Goal: Check status

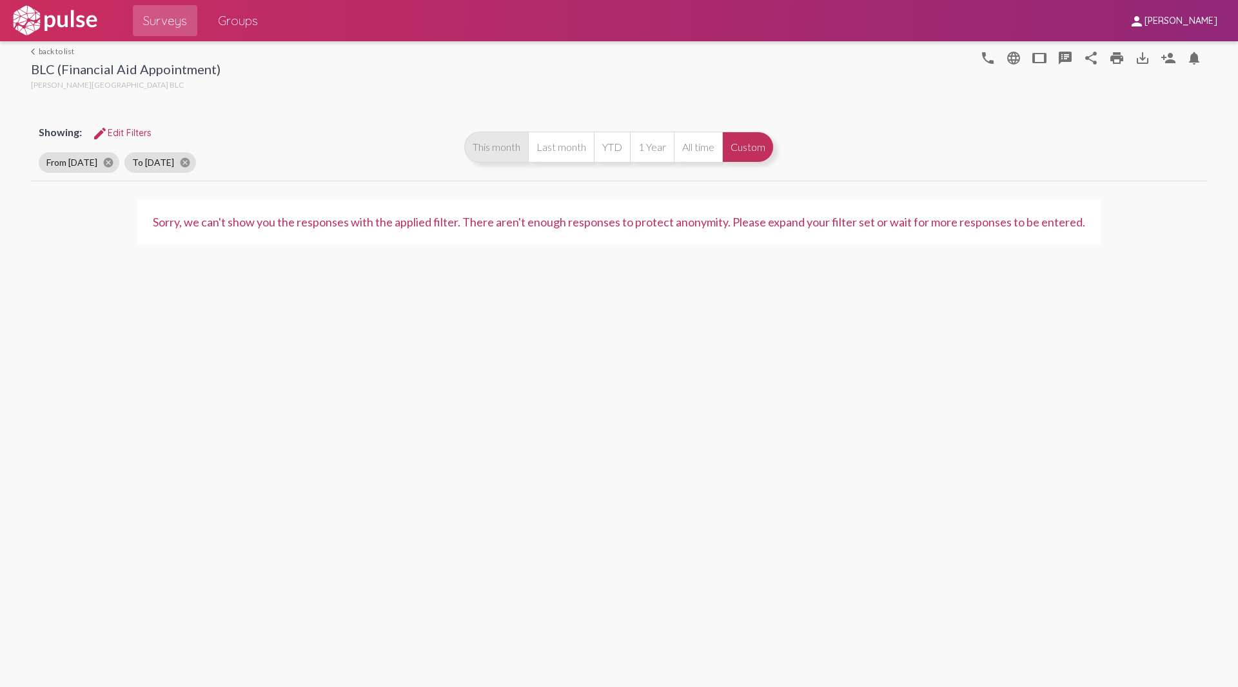
click at [502, 159] on button "This month" at bounding box center [496, 147] width 64 height 31
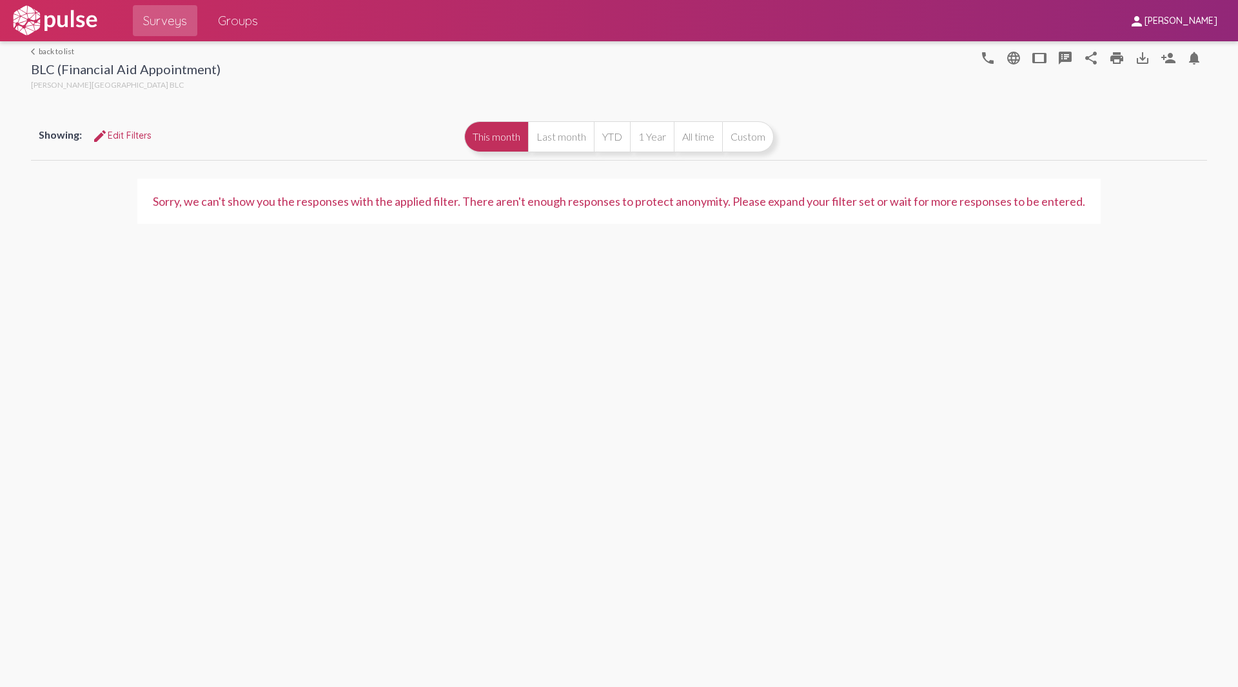
click at [159, 21] on span "Surveys" at bounding box center [165, 20] width 44 height 23
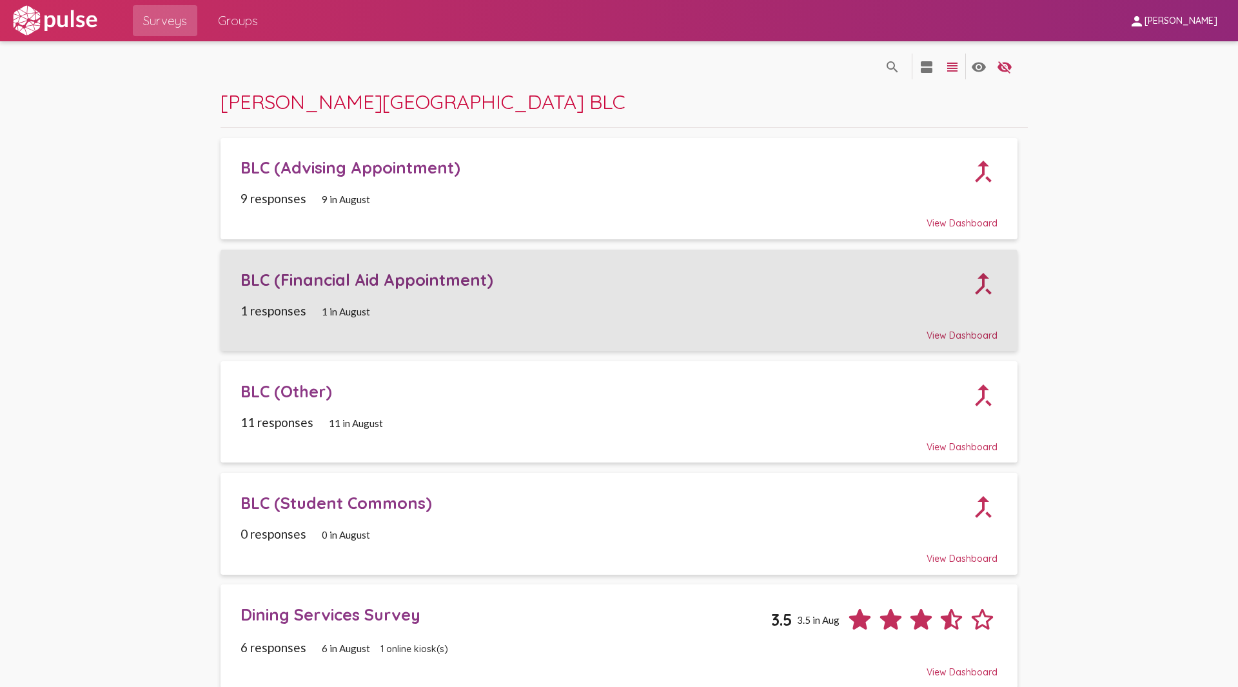
click at [453, 277] on div "BLC (Financial Aid Appointment)" at bounding box center [605, 280] width 729 height 20
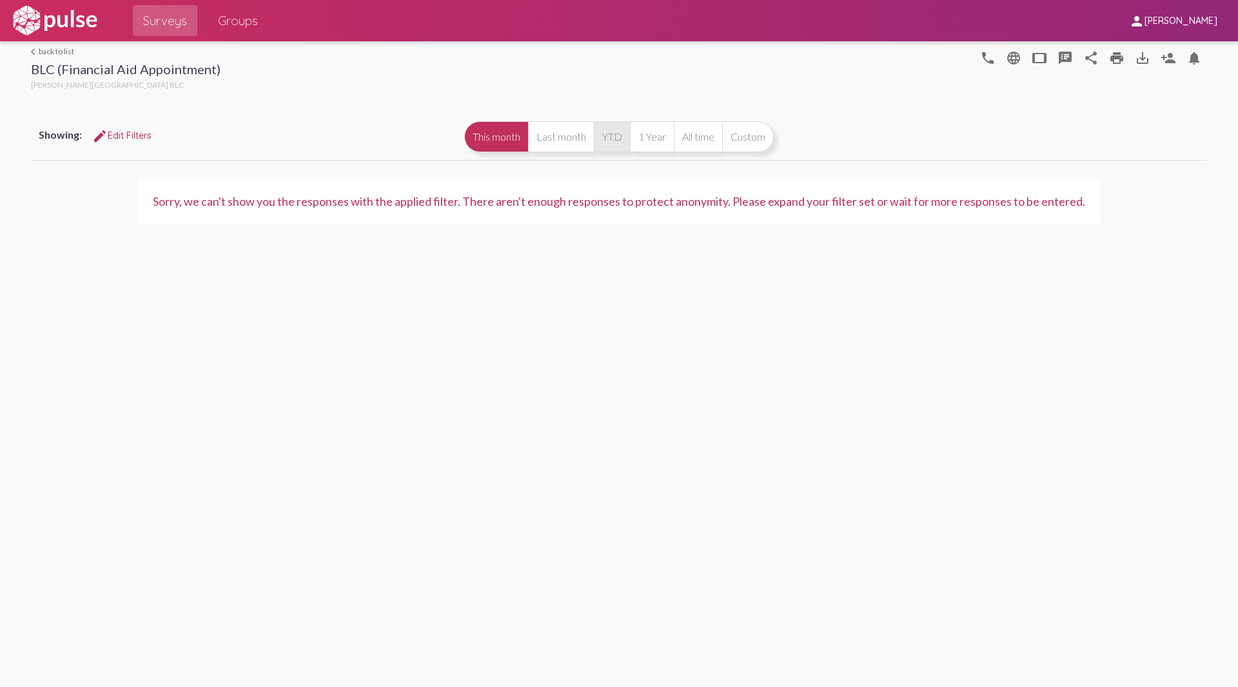
click at [629, 130] on div "This month Last month YTD 1 Year All time Custom" at bounding box center [619, 136] width 310 height 31
click at [618, 135] on button "YTD" at bounding box center [612, 136] width 36 height 31
